Goal: Information Seeking & Learning: Find specific fact

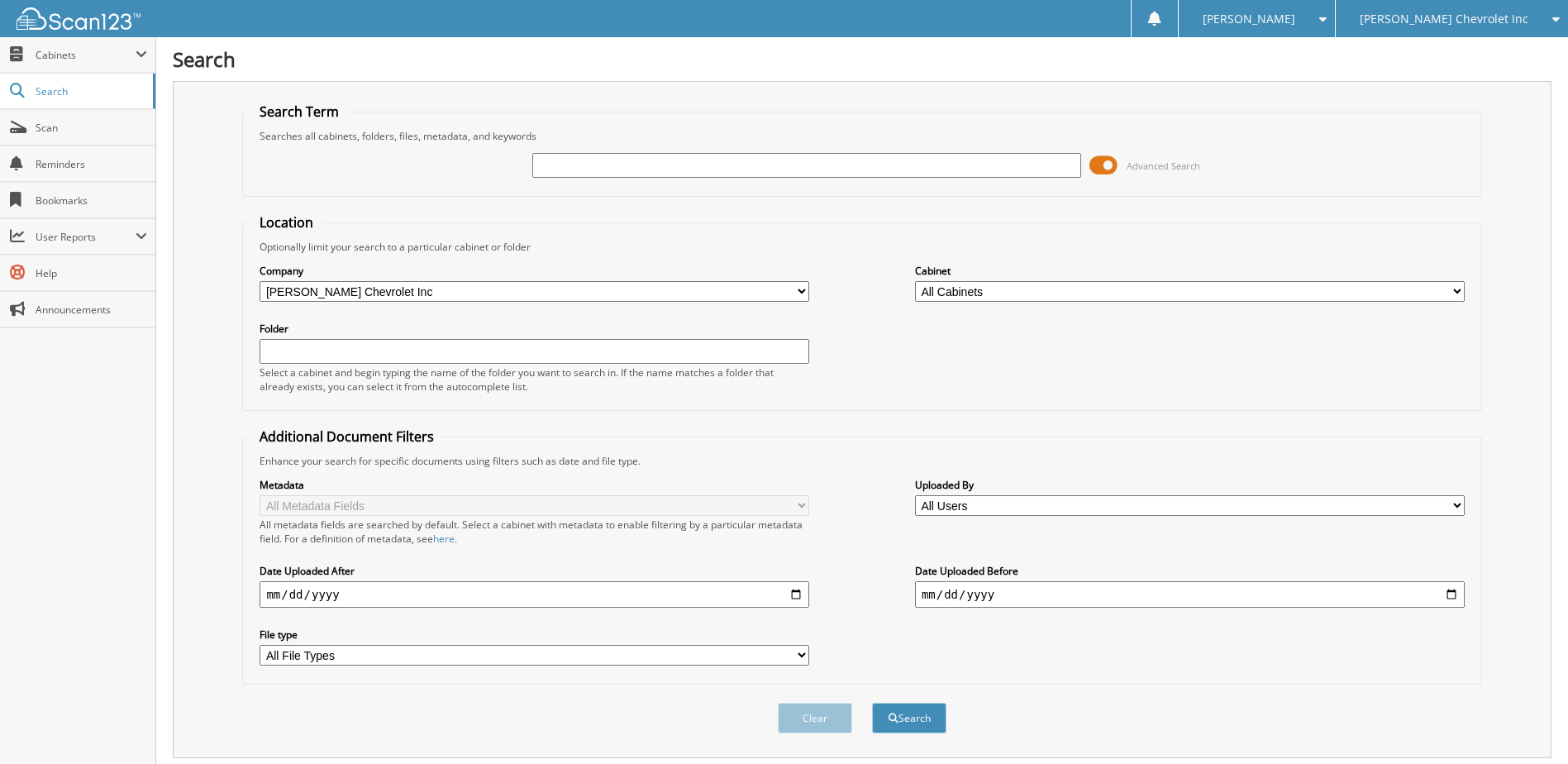
click at [616, 169] on input "text" at bounding box center [807, 164] width 550 height 24
type input "231435"
click at [872, 702] on button "Search" at bounding box center [909, 718] width 74 height 30
click at [1104, 164] on span at bounding box center [1103, 164] width 28 height 24
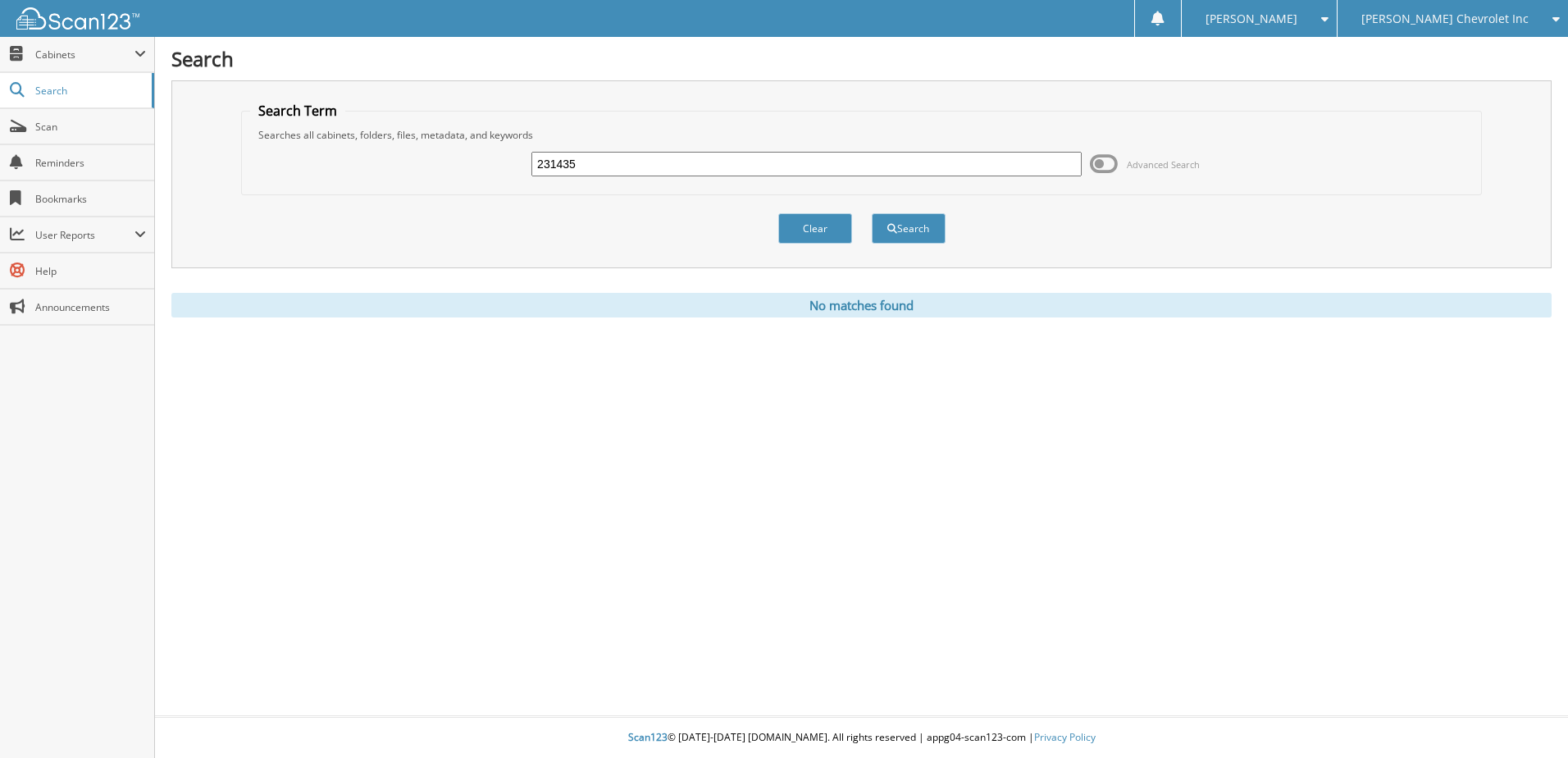
click at [583, 162] on input "231435" at bounding box center [807, 163] width 551 height 24
type input "231560"
click at [872, 213] on button "Search" at bounding box center [909, 228] width 74 height 30
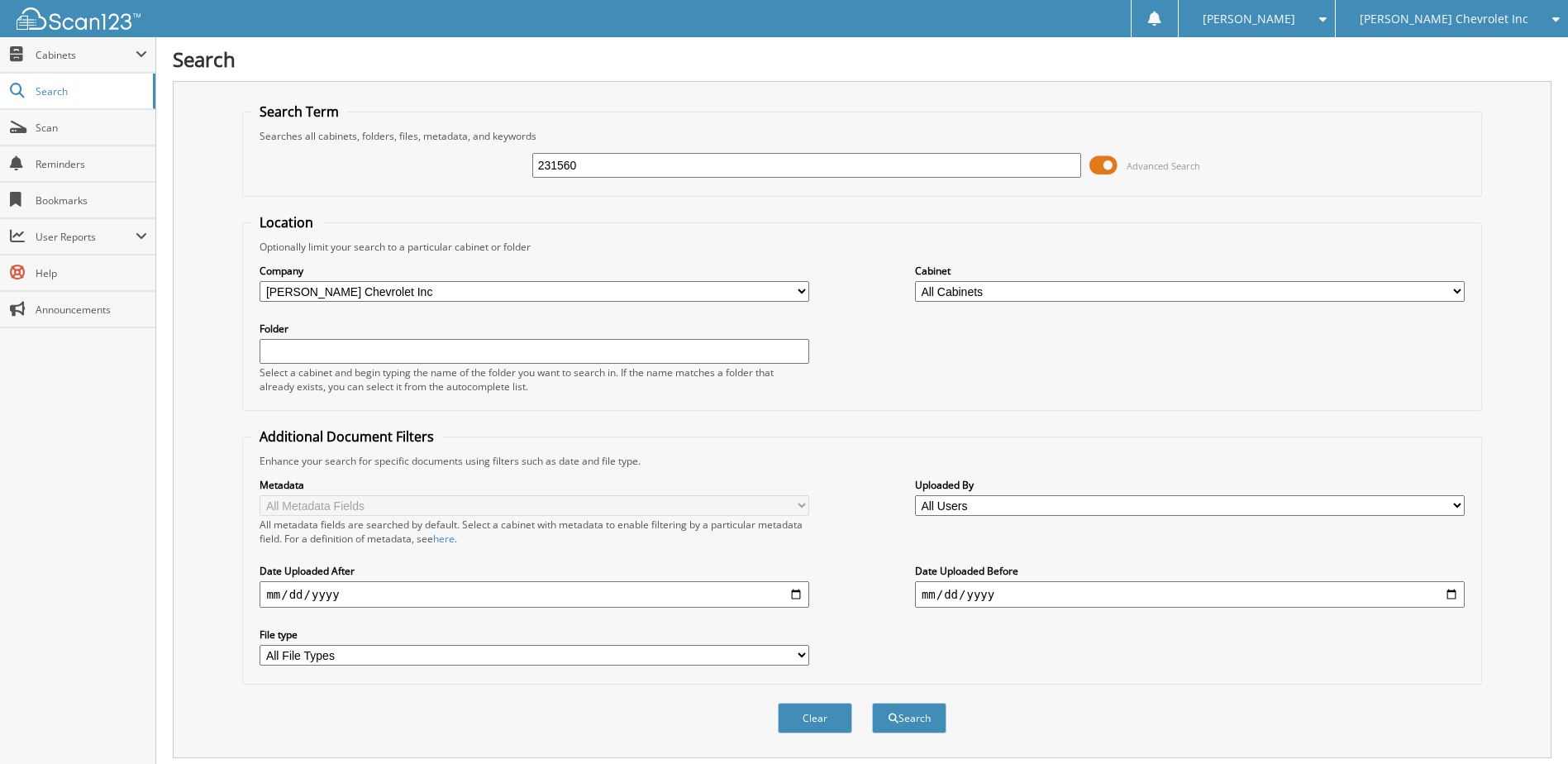
click at [1104, 175] on span at bounding box center [1103, 164] width 28 height 24
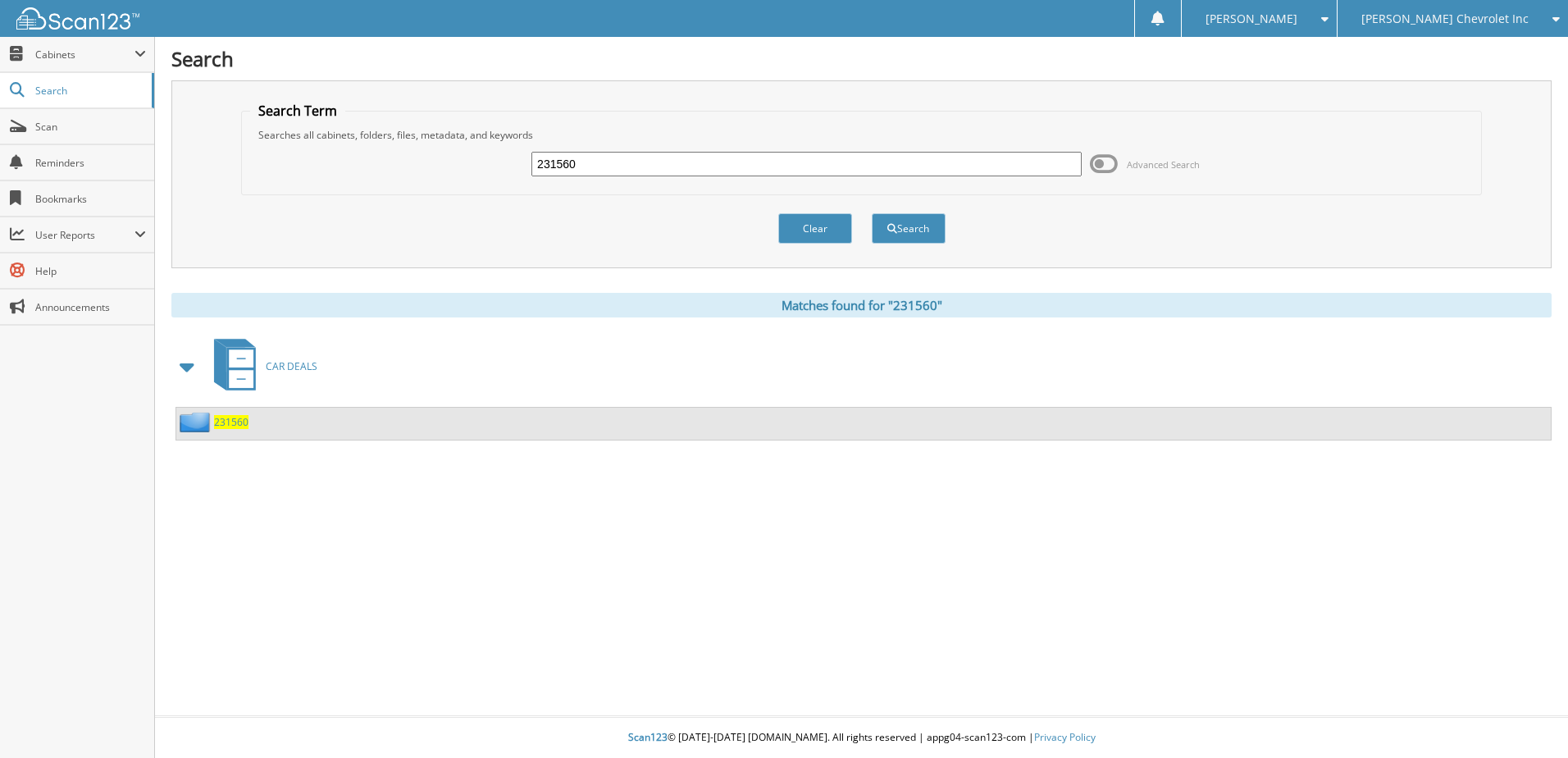
click at [236, 425] on span "231560" at bounding box center [231, 422] width 34 height 14
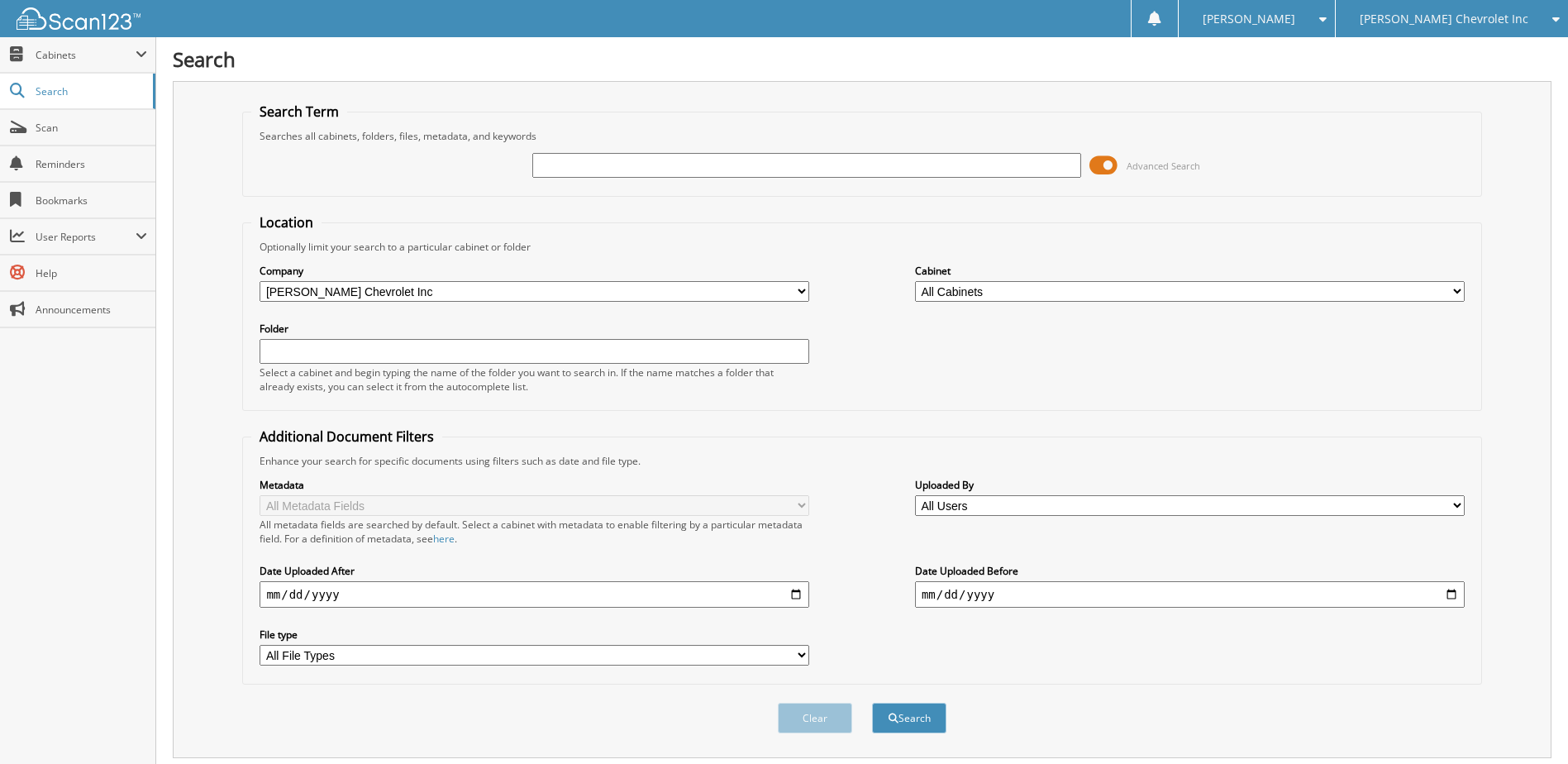
click at [588, 161] on input "text" at bounding box center [807, 164] width 550 height 24
type input "231686"
click at [872, 702] on button "Search" at bounding box center [909, 718] width 74 height 30
click at [1103, 168] on span at bounding box center [1103, 164] width 28 height 24
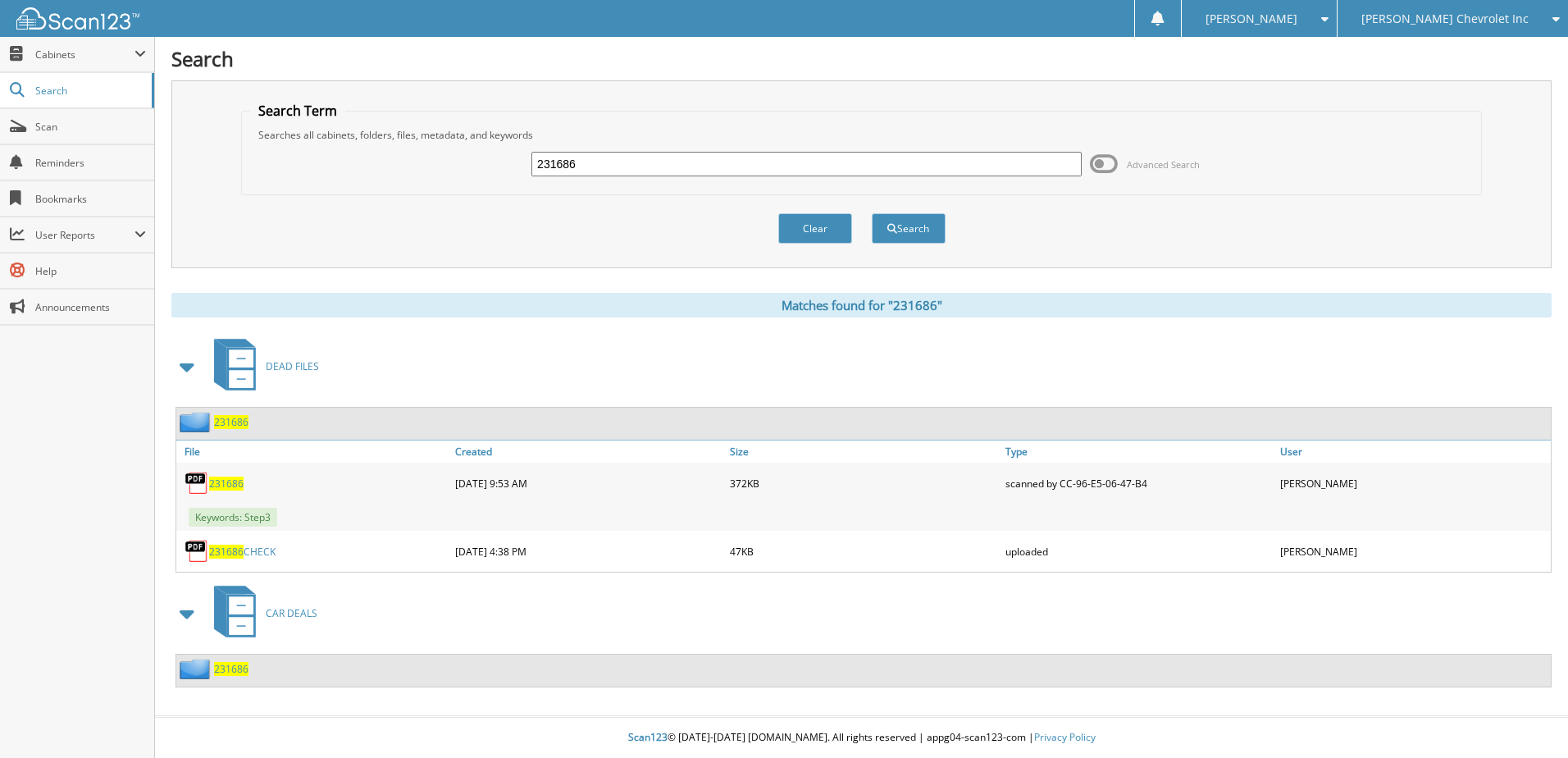
click at [226, 668] on span "231686" at bounding box center [231, 668] width 34 height 14
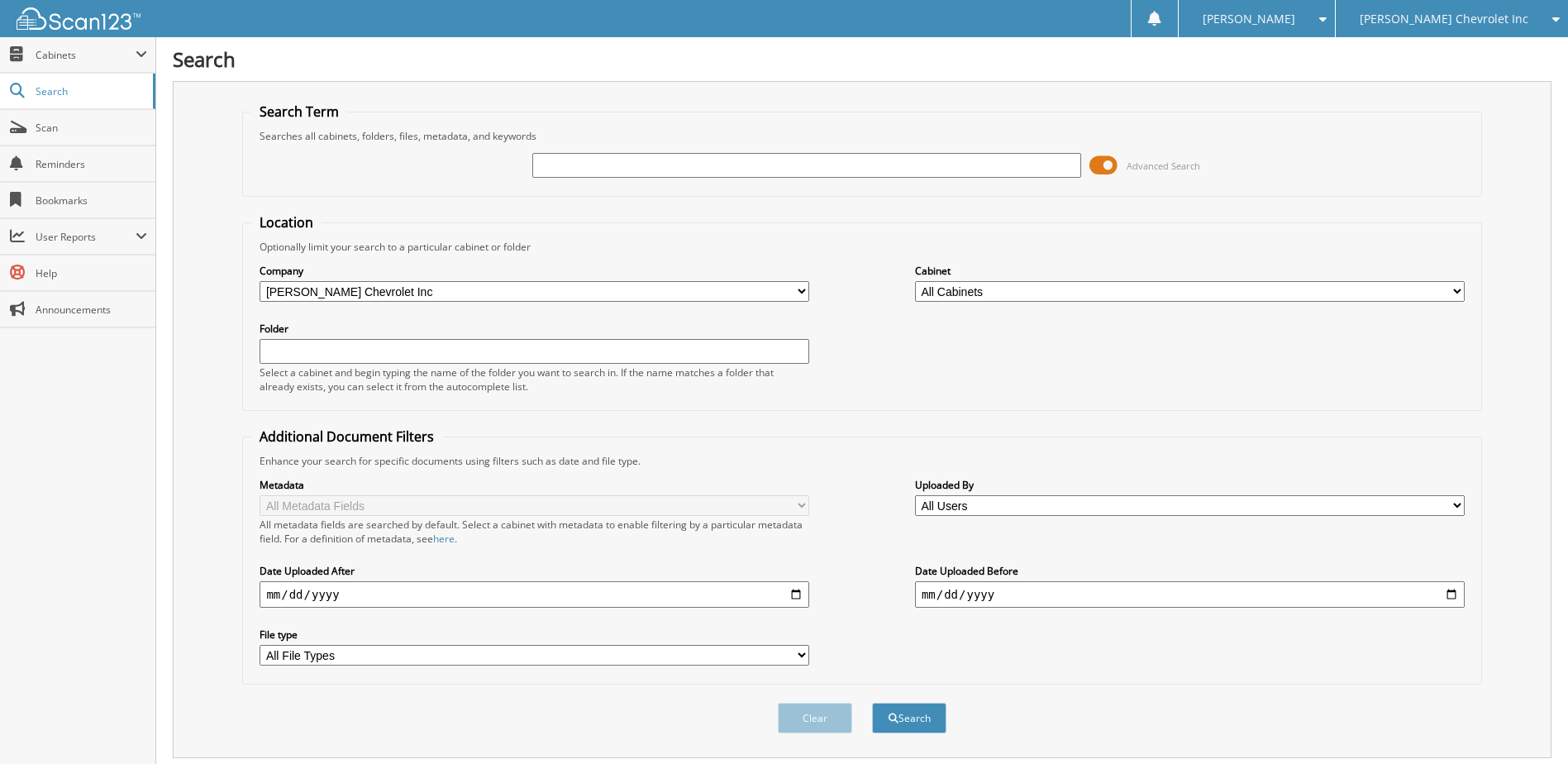
click at [589, 167] on input "text" at bounding box center [807, 164] width 550 height 24
type input "231435"
click at [872, 702] on button "Search" at bounding box center [909, 718] width 74 height 30
click at [1104, 160] on span at bounding box center [1103, 164] width 28 height 24
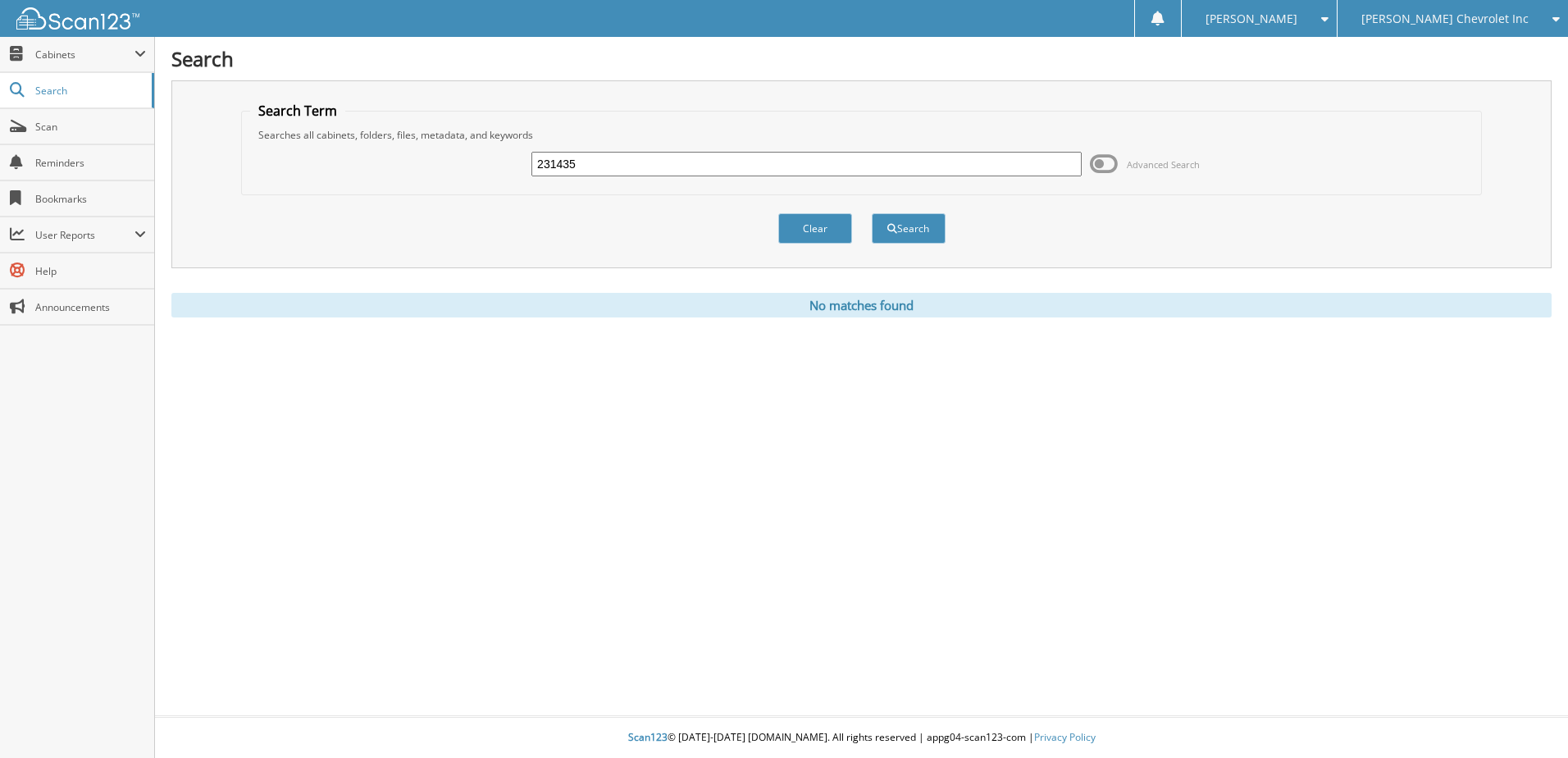
click at [591, 156] on input "231435" at bounding box center [807, 163] width 551 height 24
type input "231560"
click at [872, 213] on button "Search" at bounding box center [909, 228] width 74 height 30
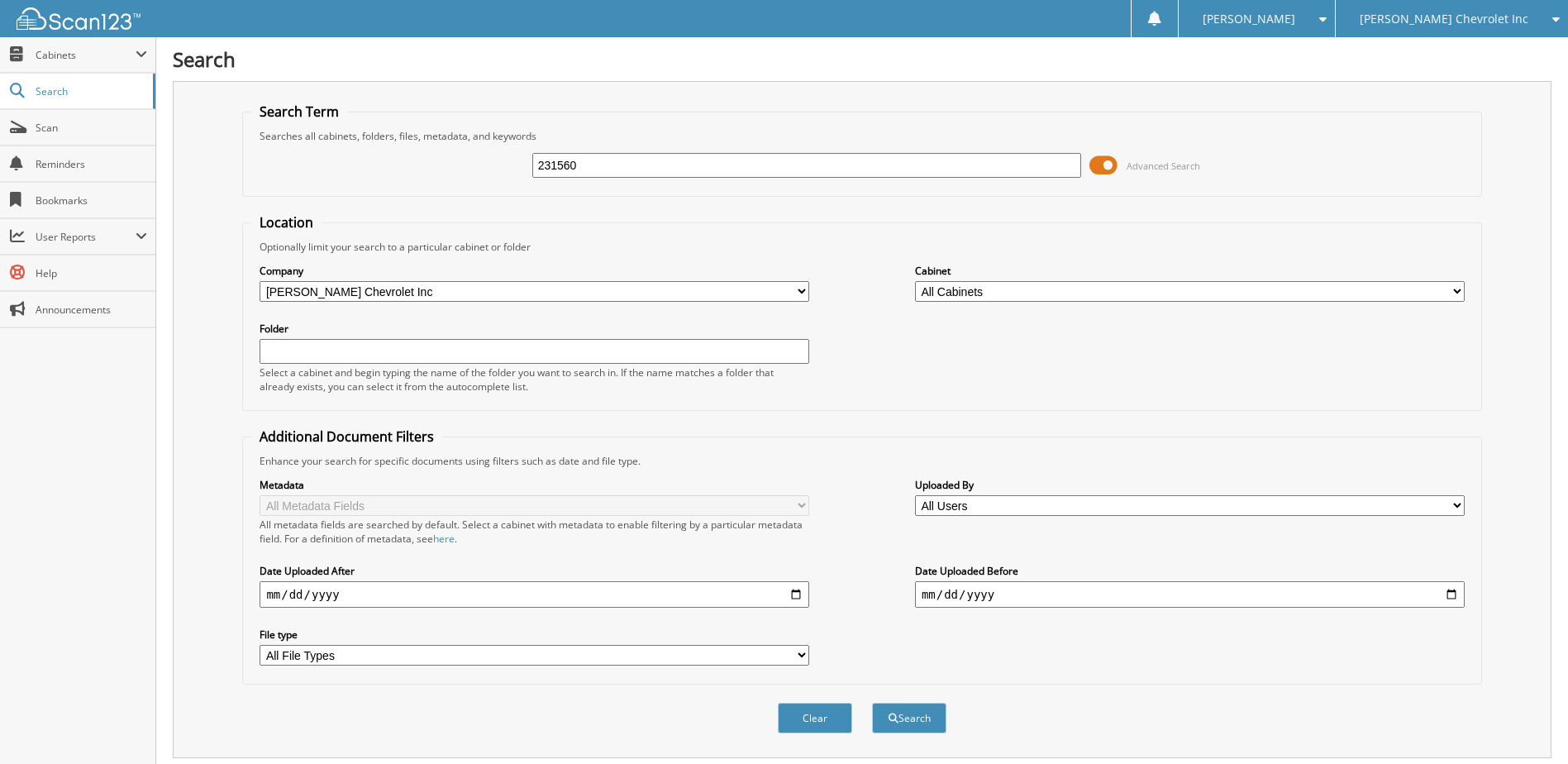
click at [1111, 163] on span at bounding box center [1103, 164] width 28 height 24
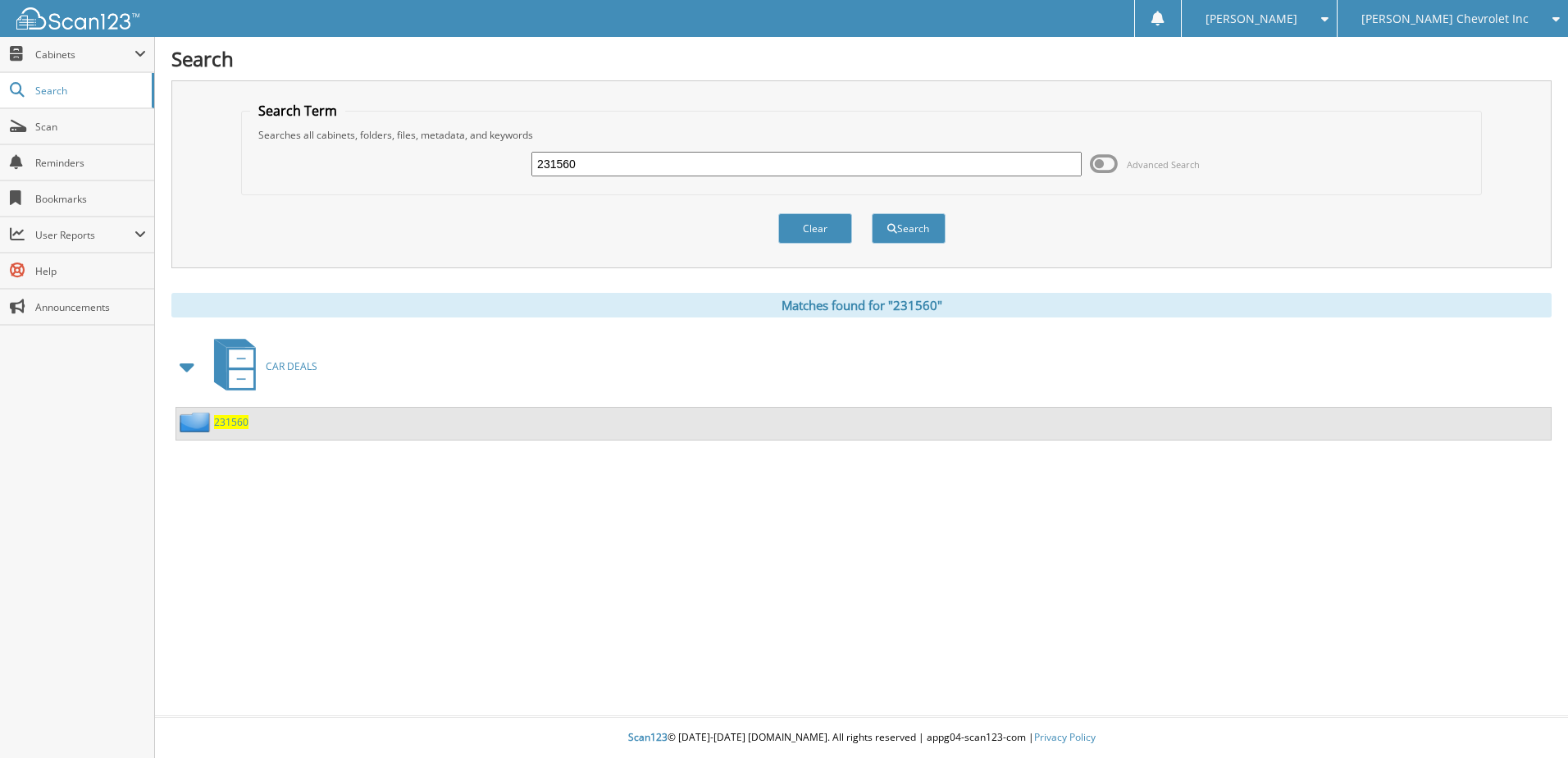
click at [230, 423] on span "231560" at bounding box center [231, 422] width 34 height 14
